Goal: Information Seeking & Learning: Learn about a topic

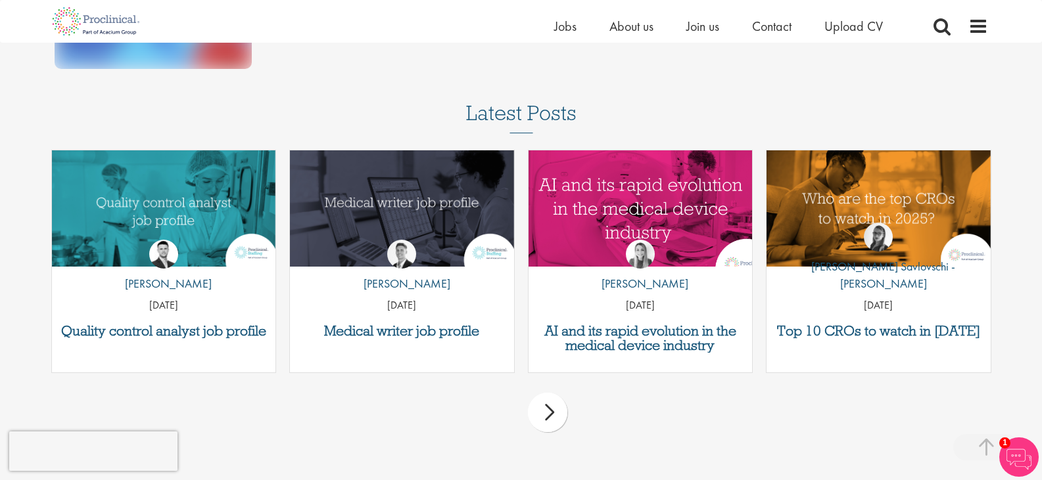
scroll to position [263, 0]
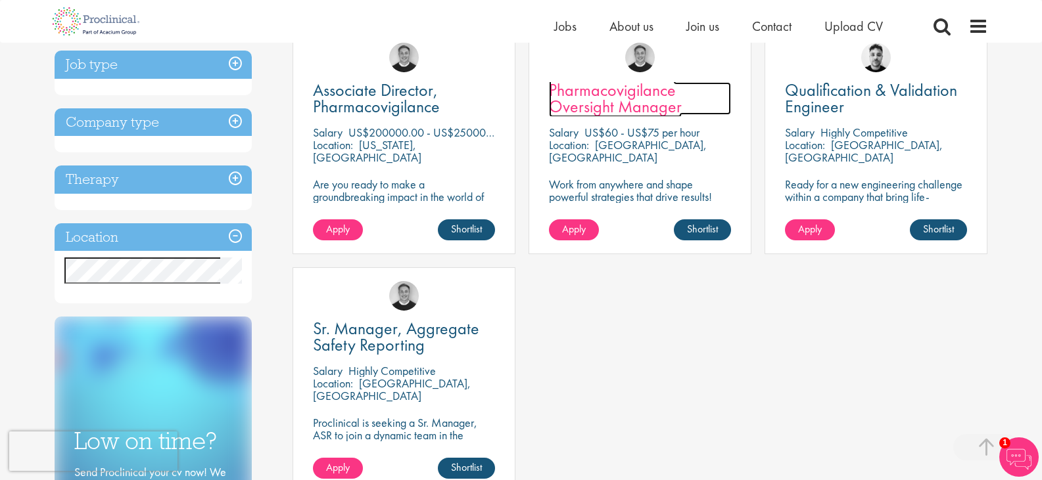
click at [661, 104] on span "Pharmacovigilance Oversight Manager" at bounding box center [615, 98] width 133 height 39
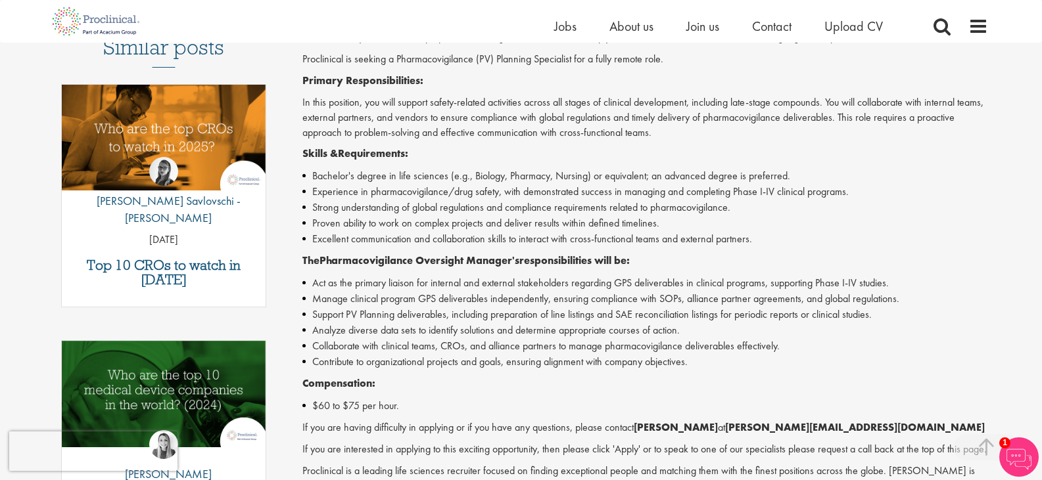
scroll to position [394, 0]
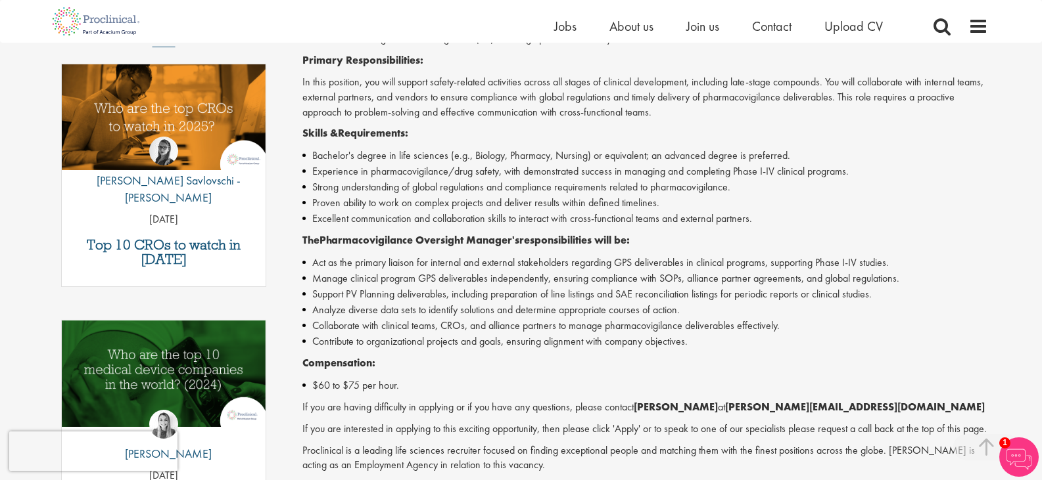
drag, startPoint x: 305, startPoint y: 295, endPoint x: 298, endPoint y: 315, distance: 20.8
click at [298, 315] on div "Pharmacovigilance Oversight Manager Salary: US$60 - US$75 per hour Job type: Co…" at bounding box center [640, 221] width 715 height 937
click at [602, 344] on li "Contribute to organizational projects and goals, ensuring alignment with compan…" at bounding box center [644, 342] width 685 height 16
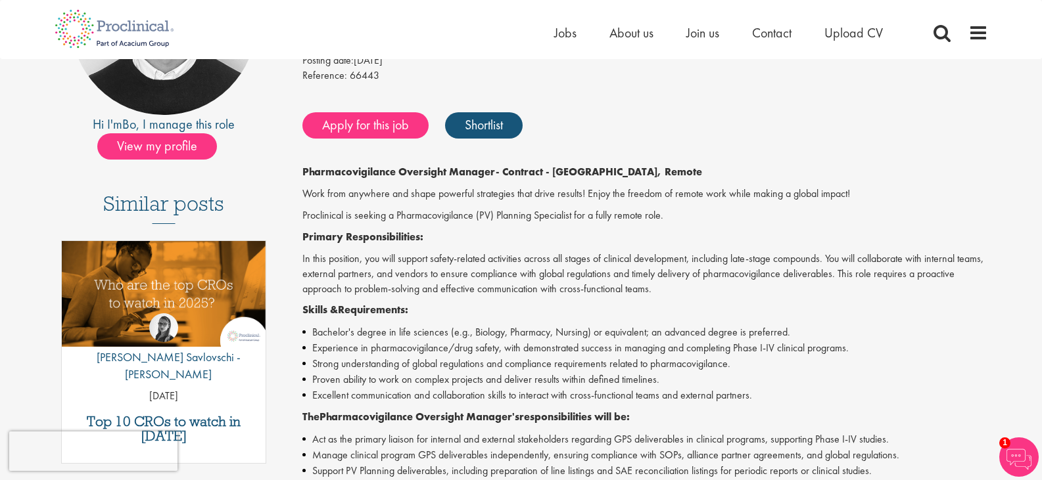
scroll to position [0, 0]
